Goal: Find specific page/section: Find specific page/section

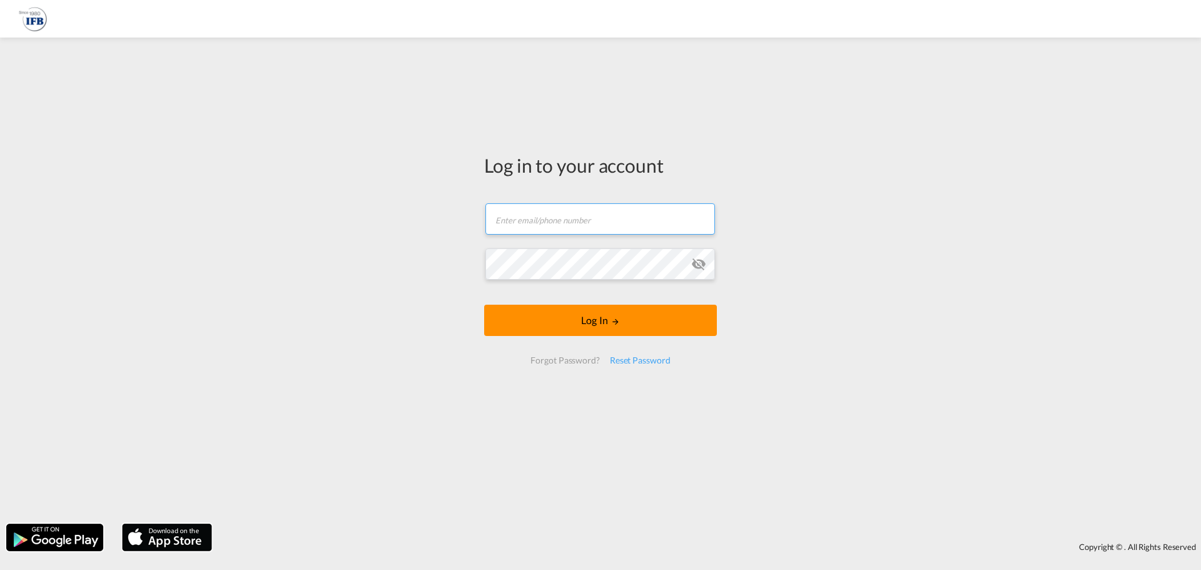
type input "[PERSON_NAME][EMAIL_ADDRESS][PERSON_NAME][DOMAIN_NAME]"
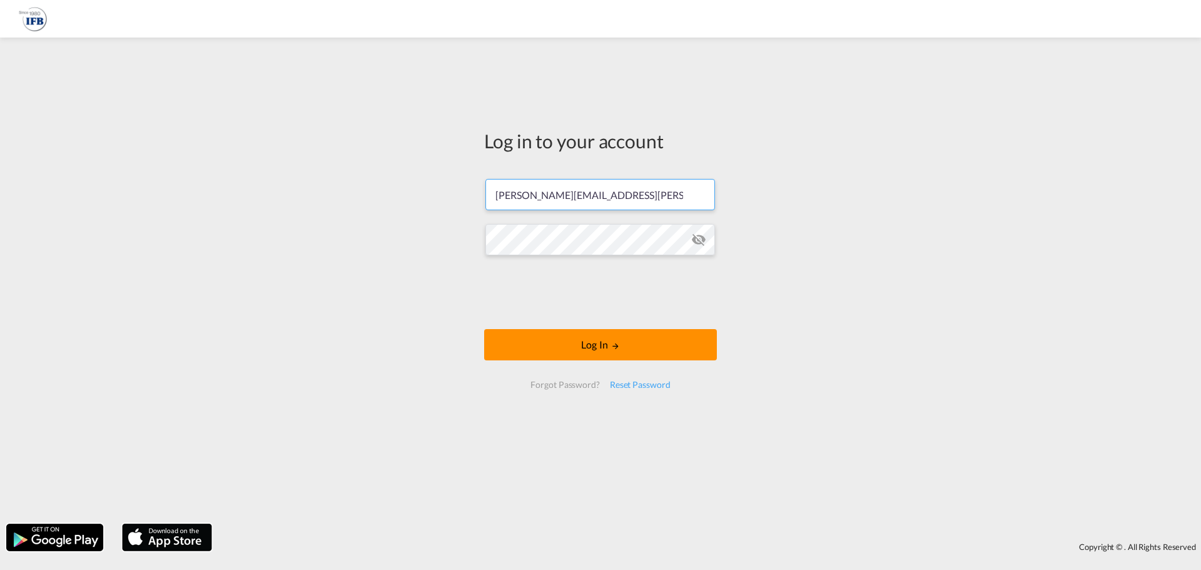
click at [588, 317] on div at bounding box center [601, 294] width 190 height 52
click at [605, 345] on button "Log In" at bounding box center [600, 344] width 233 height 31
